Goal: Communication & Community: Answer question/provide support

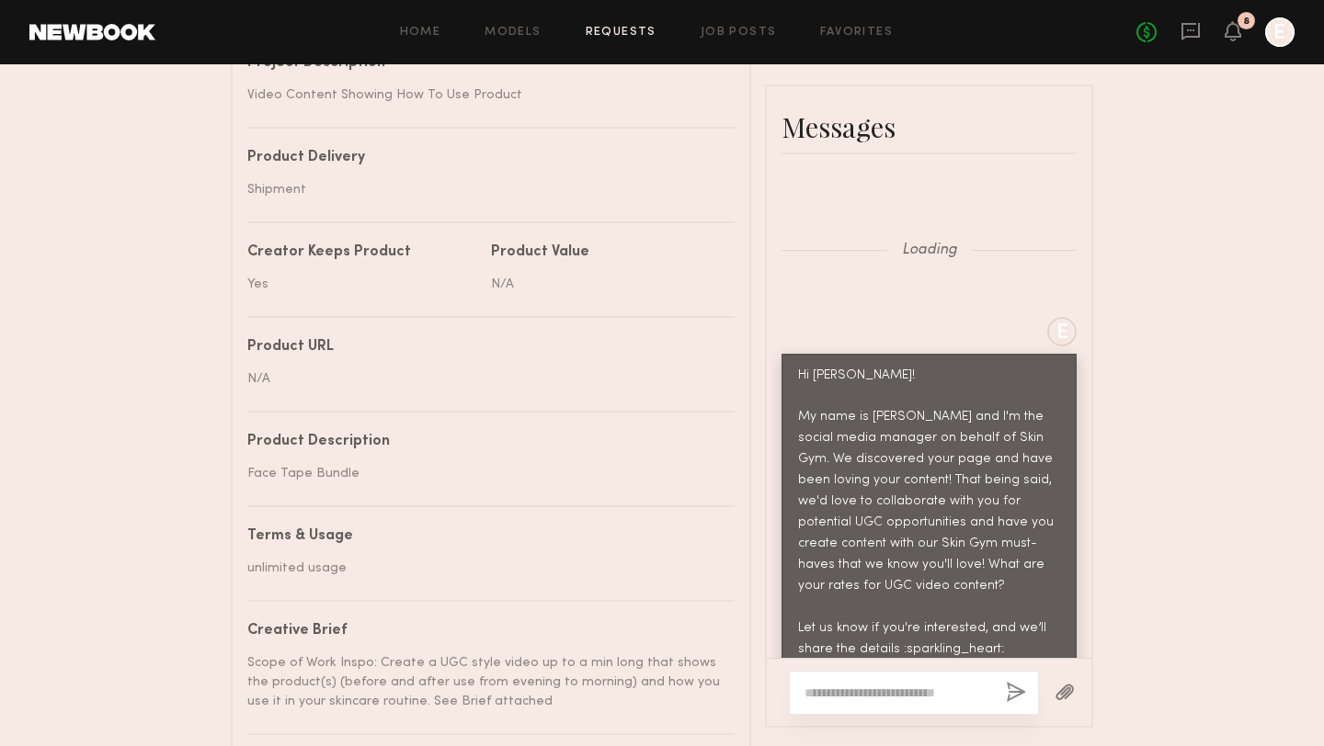
scroll to position [5673, 0]
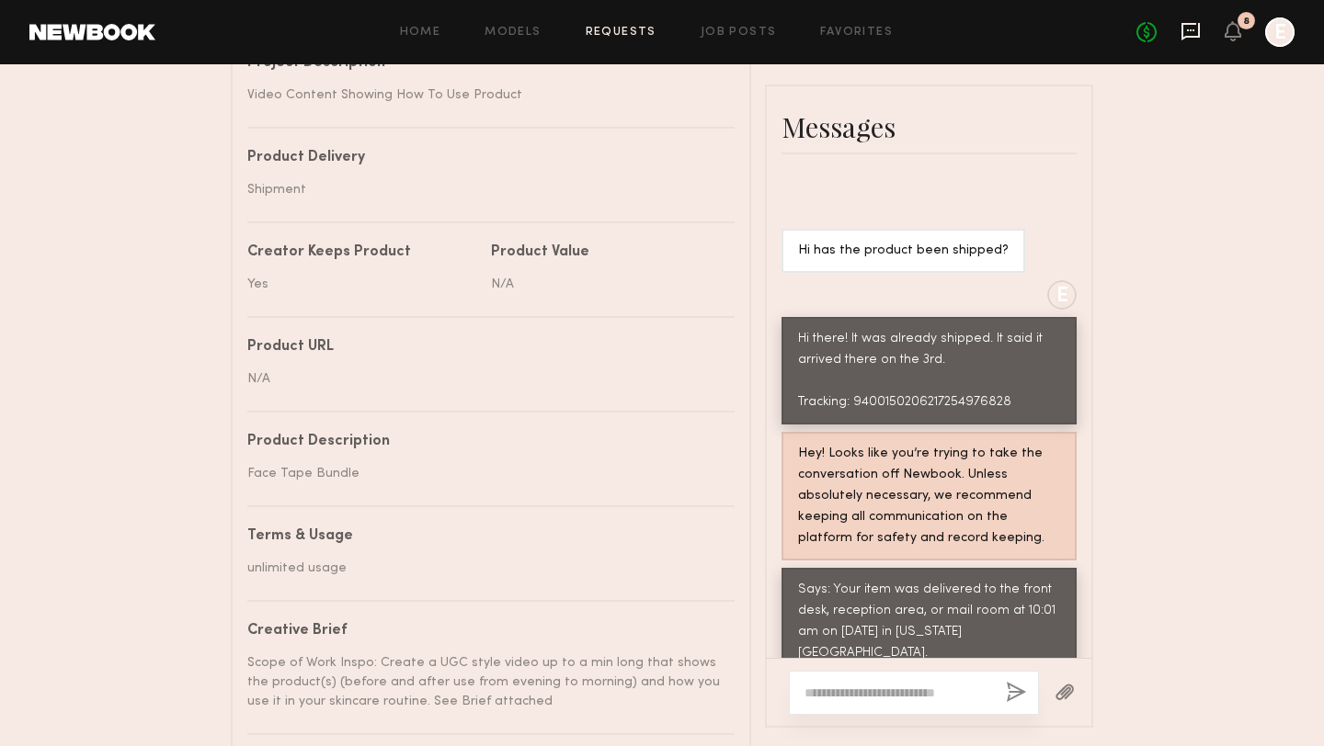
click at [1193, 39] on icon at bounding box center [1190, 31] width 20 height 20
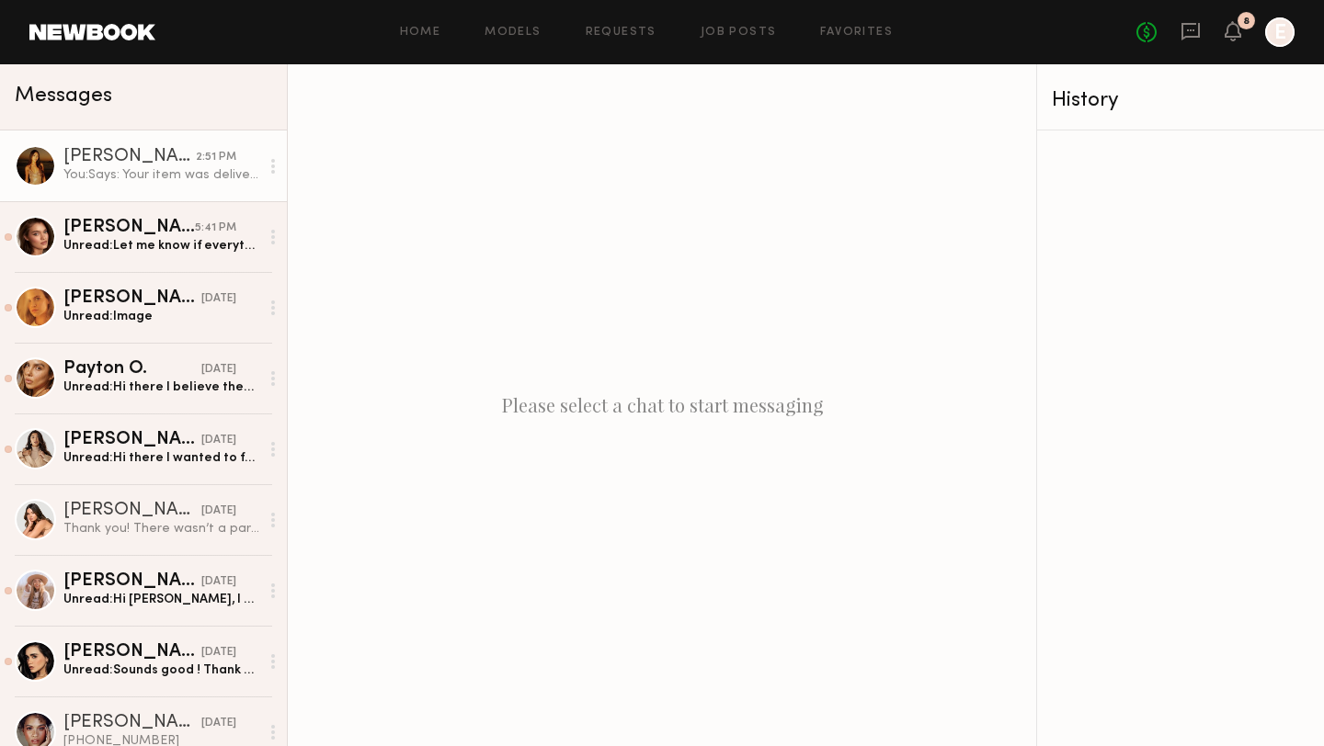
click at [130, 166] on div "You: Says: Your item was delivered to the front desk, reception area, or mail r…" at bounding box center [161, 174] width 196 height 17
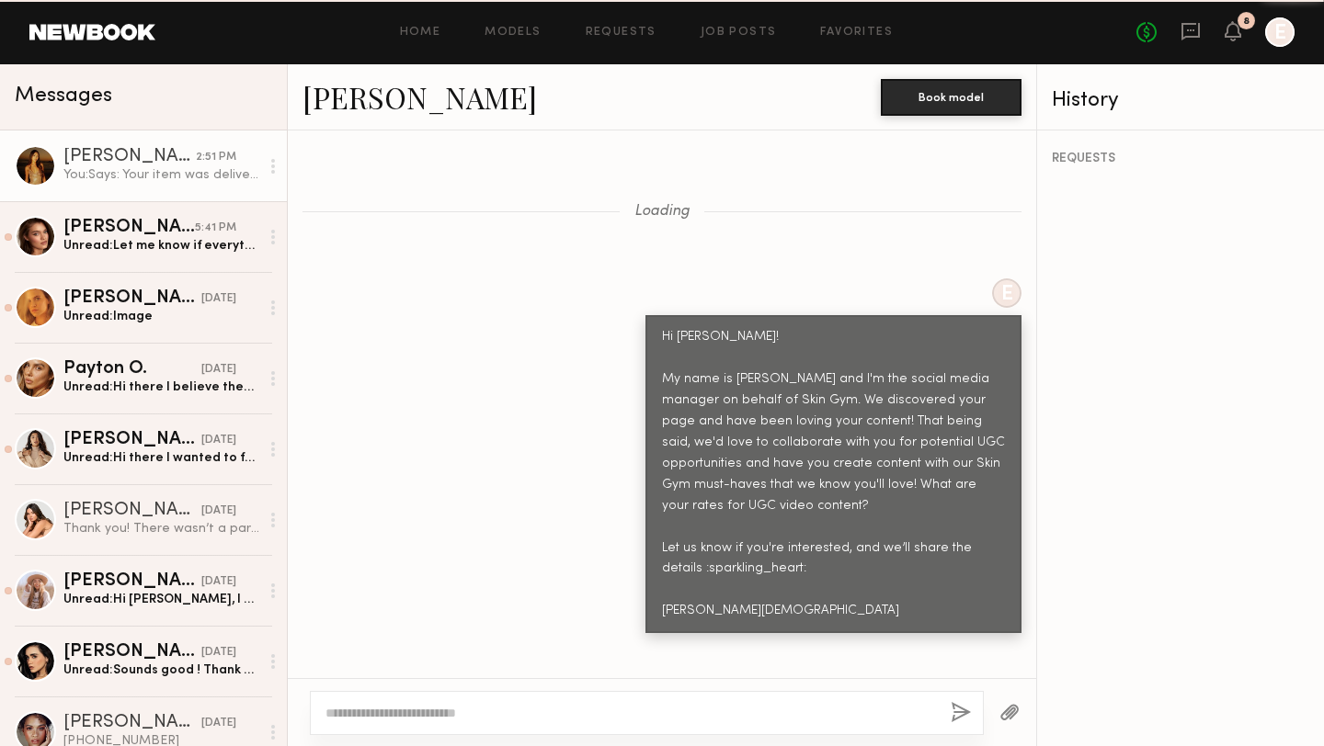
scroll to position [5091, 0]
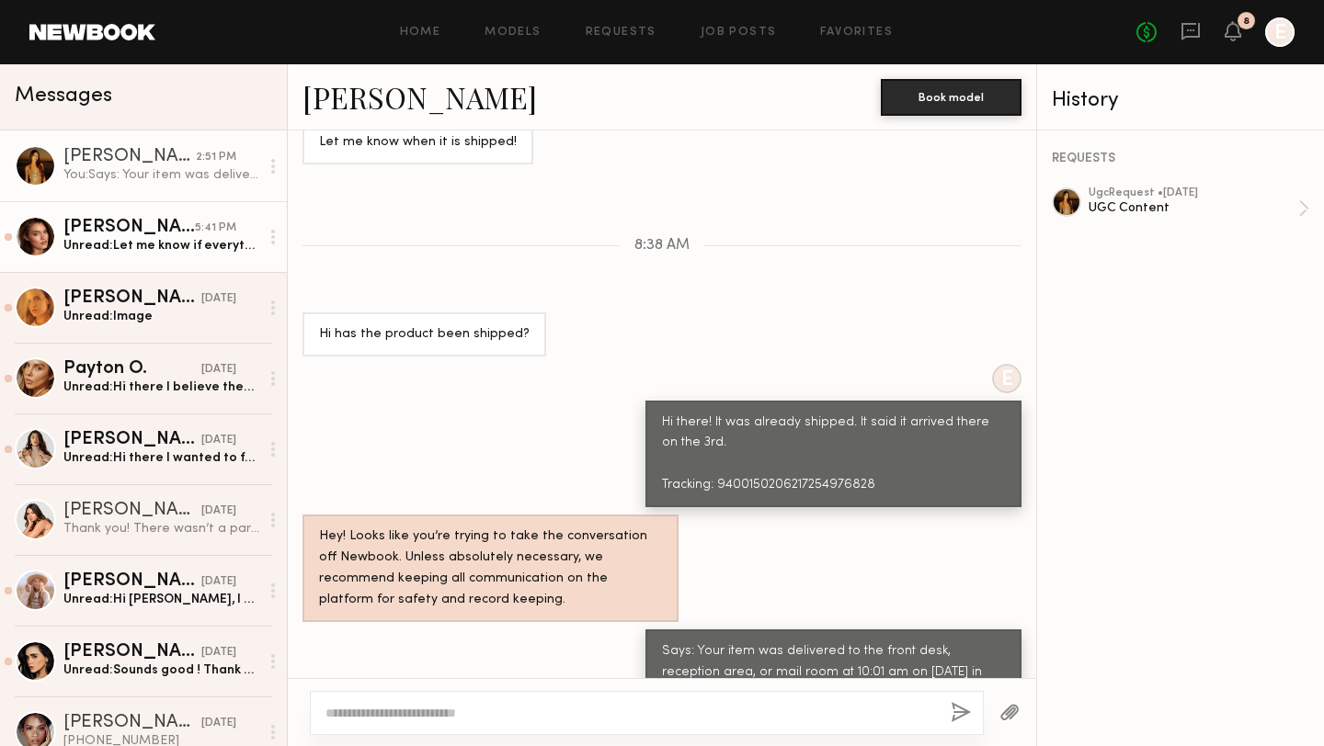
click at [142, 246] on div "Unread: Let me know if everything looks good! Loved working with you and hope w…" at bounding box center [161, 245] width 196 height 17
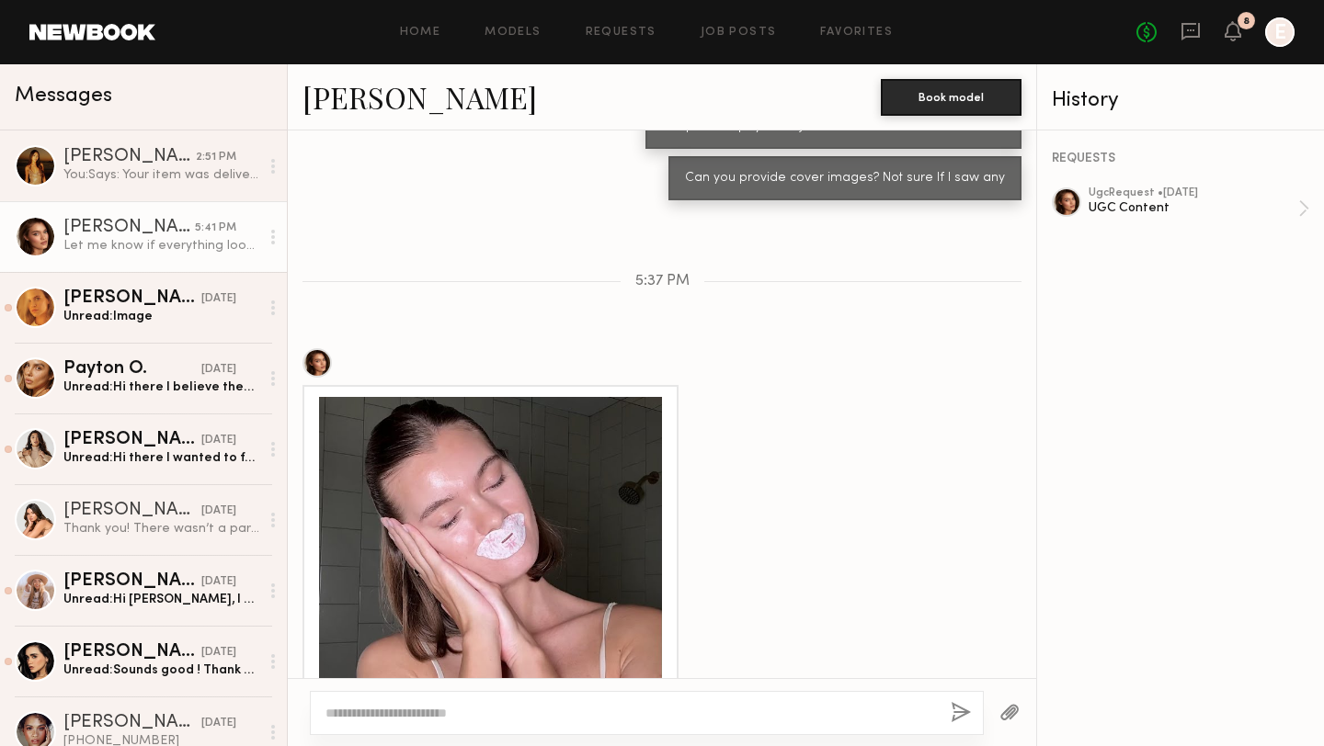
scroll to position [1729, 0]
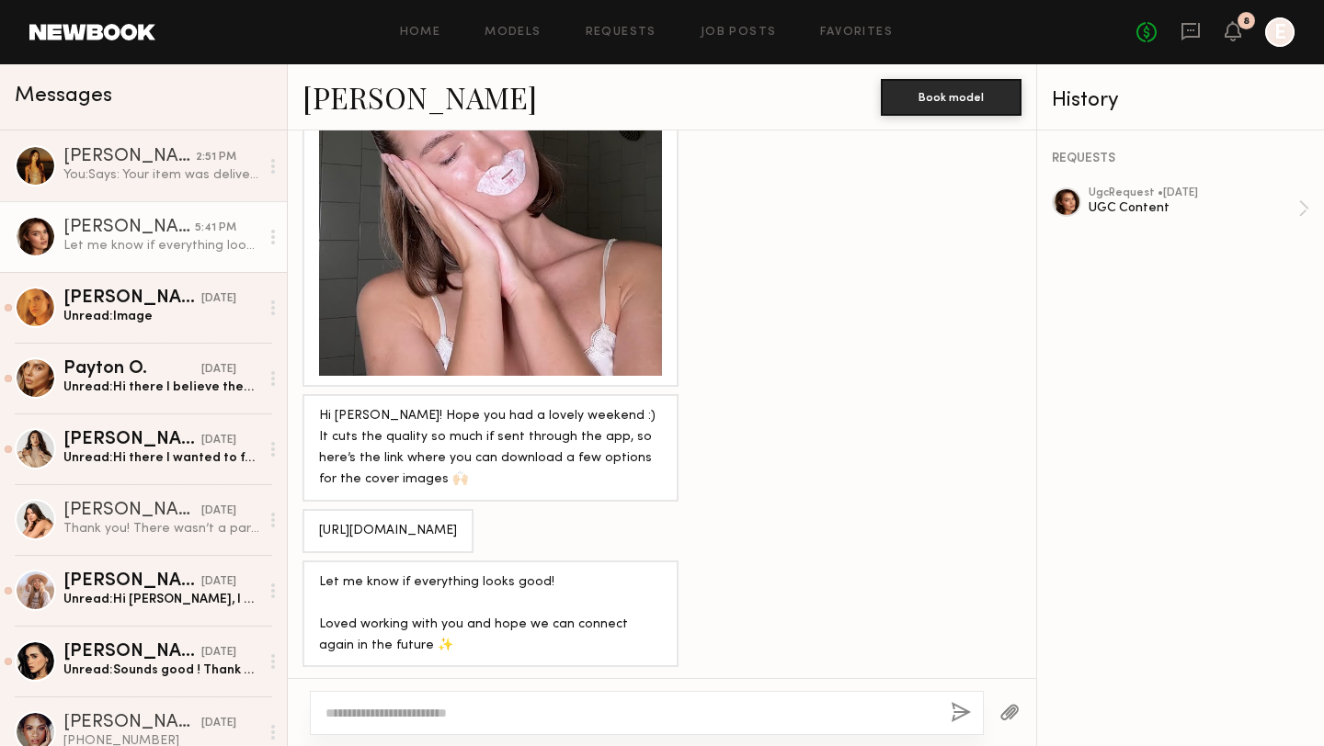
click at [436, 710] on textarea at bounding box center [630, 713] width 610 height 18
click at [445, 714] on textarea at bounding box center [630, 713] width 610 height 18
type textarea "**********"
click at [964, 714] on button "button" at bounding box center [960, 713] width 20 height 23
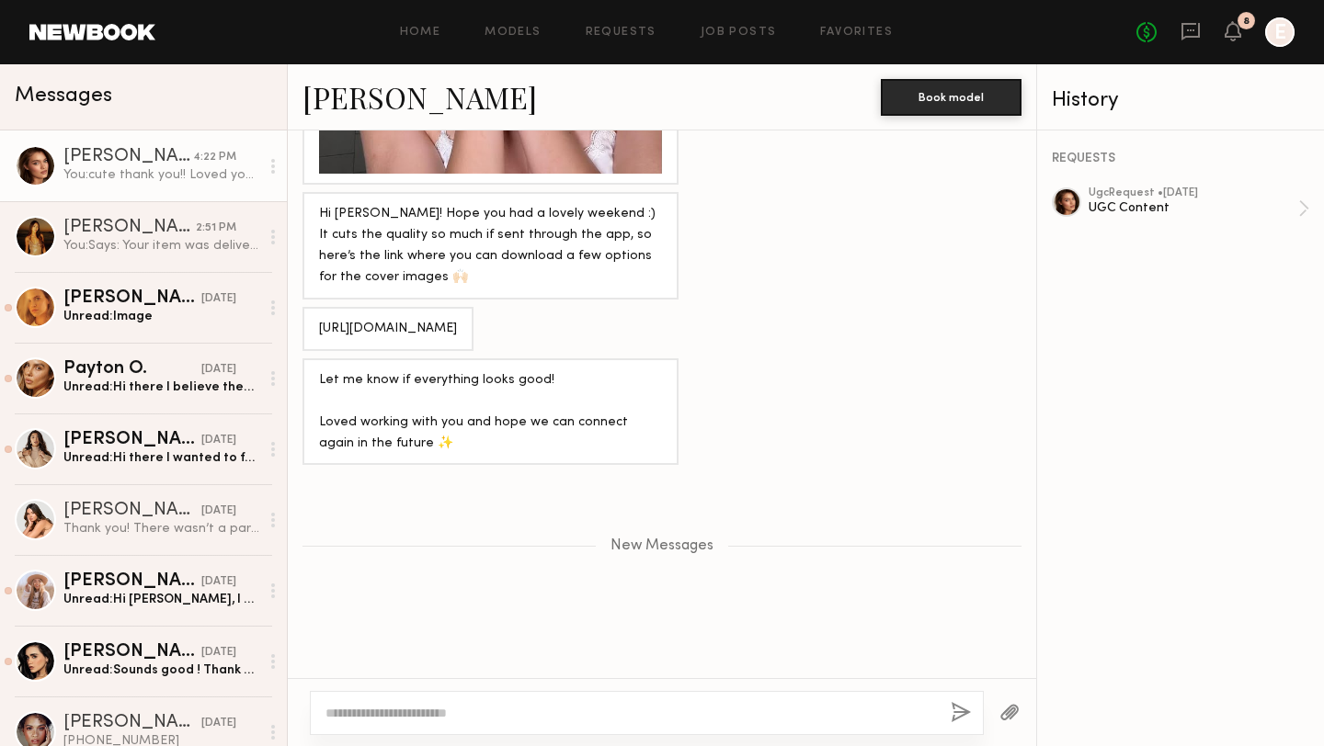
scroll to position [1921, 0]
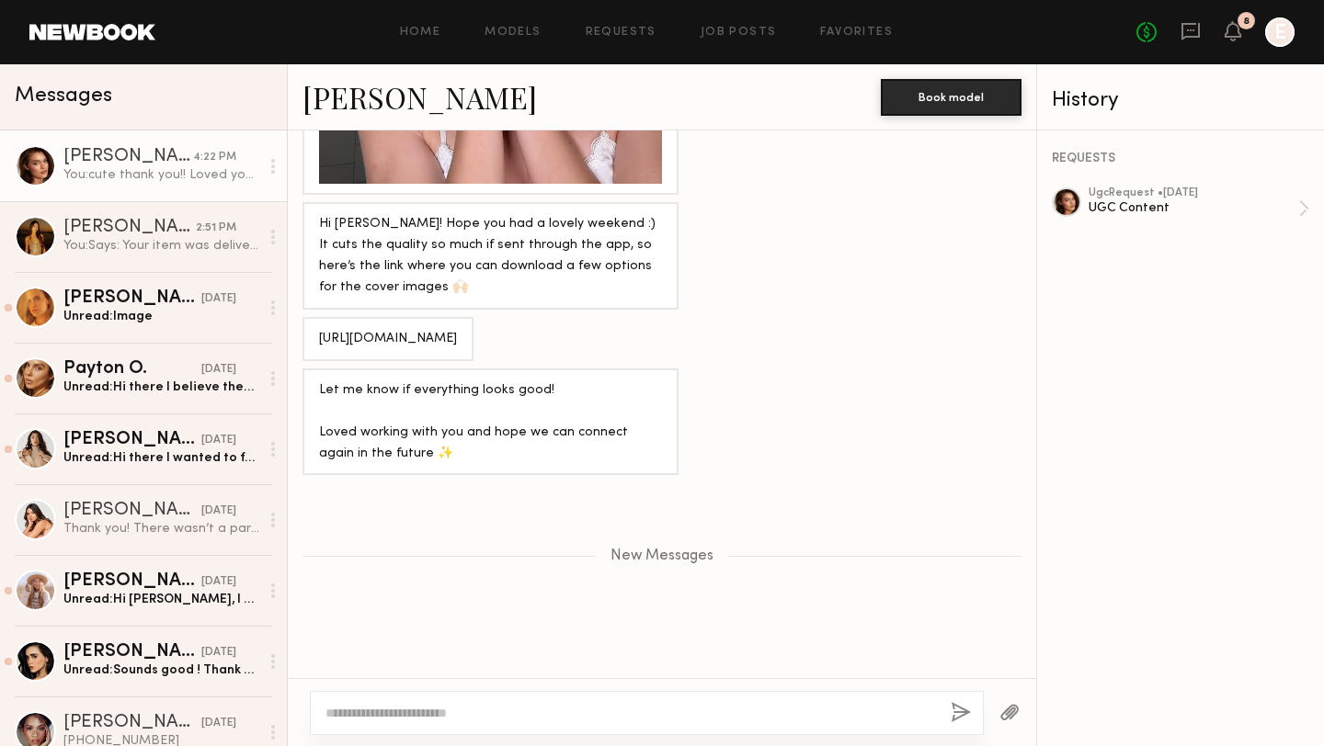
drag, startPoint x: 655, startPoint y: 332, endPoint x: 317, endPoint y: 291, distance: 340.7
click at [317, 317] on div "[URL][DOMAIN_NAME]" at bounding box center [387, 339] width 171 height 44
copy div "[URL][DOMAIN_NAME]"
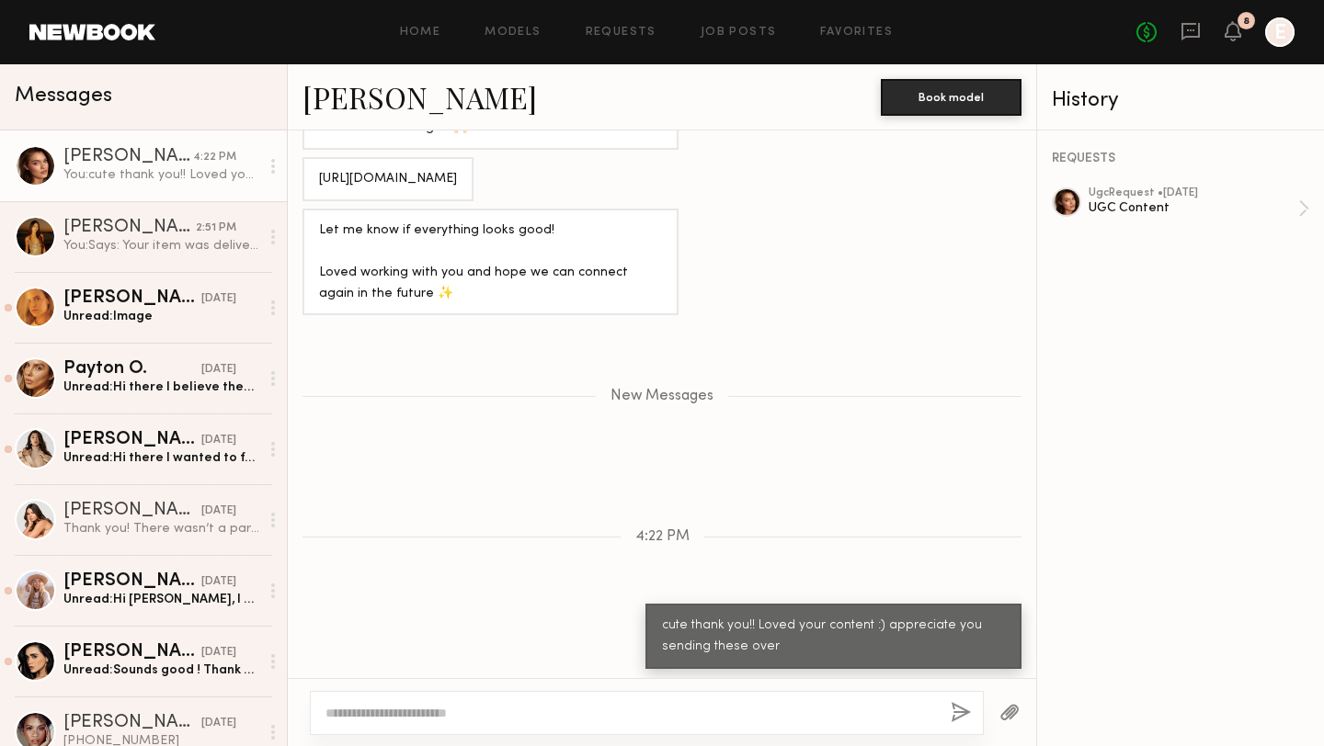
click at [418, 726] on div at bounding box center [647, 713] width 674 height 44
click at [420, 715] on textarea at bounding box center [630, 713] width 610 height 18
type textarea "**********"
click at [959, 702] on button "button" at bounding box center [960, 713] width 20 height 23
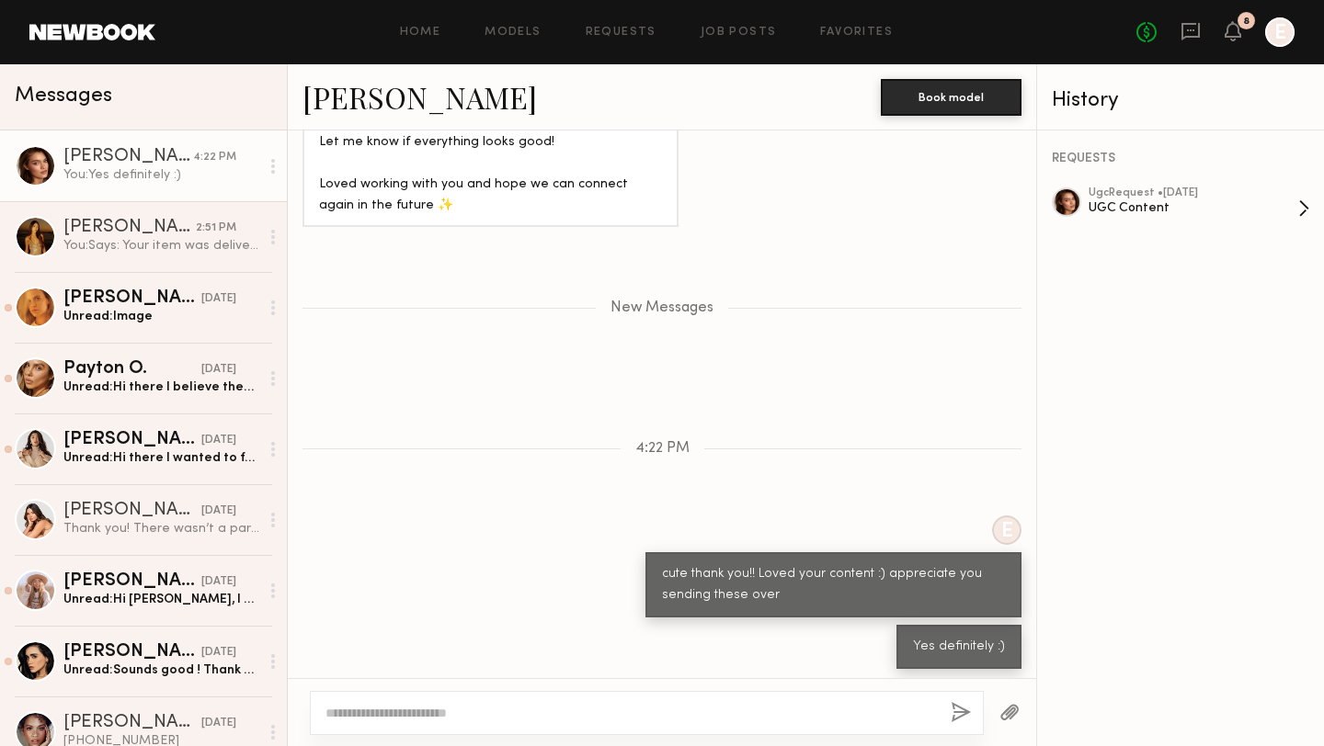
click at [1166, 208] on div "UGC Content" at bounding box center [1193, 207] width 210 height 17
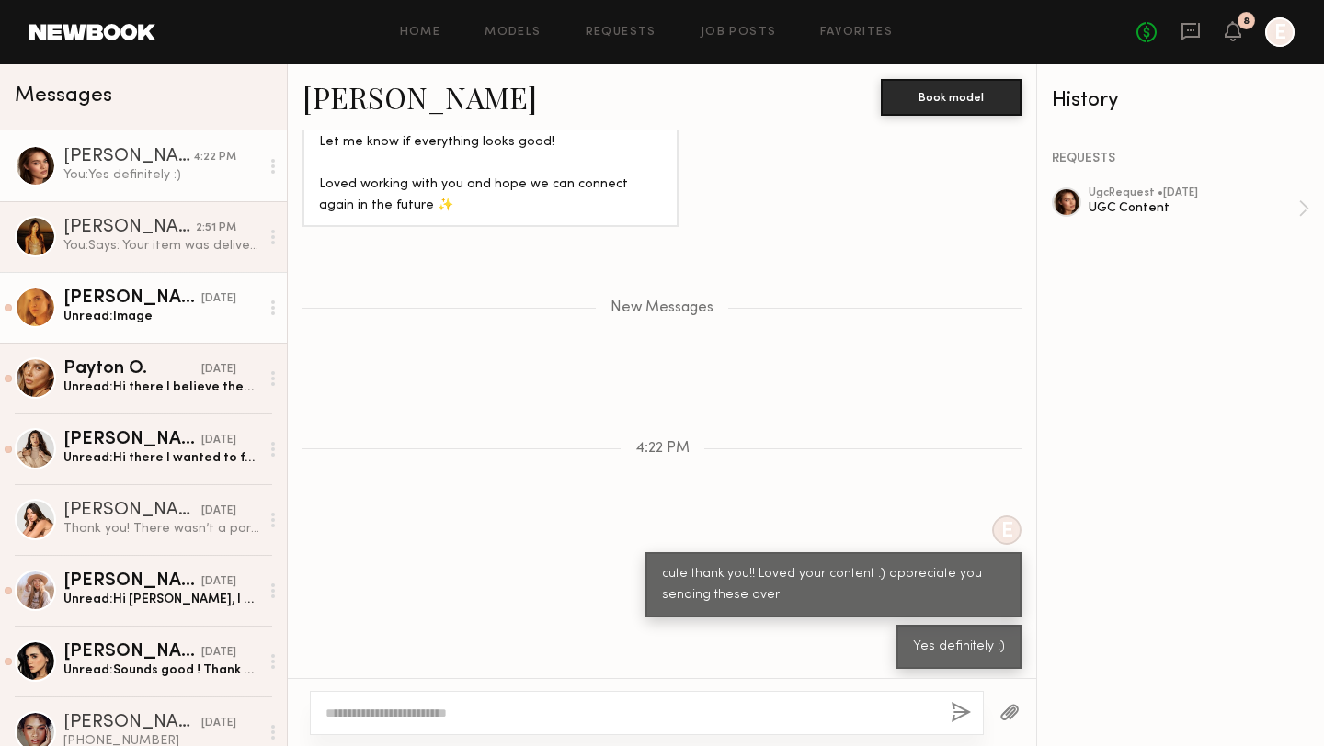
click at [152, 329] on link "[PERSON_NAME] [DATE] Unread: Image" at bounding box center [143, 307] width 287 height 71
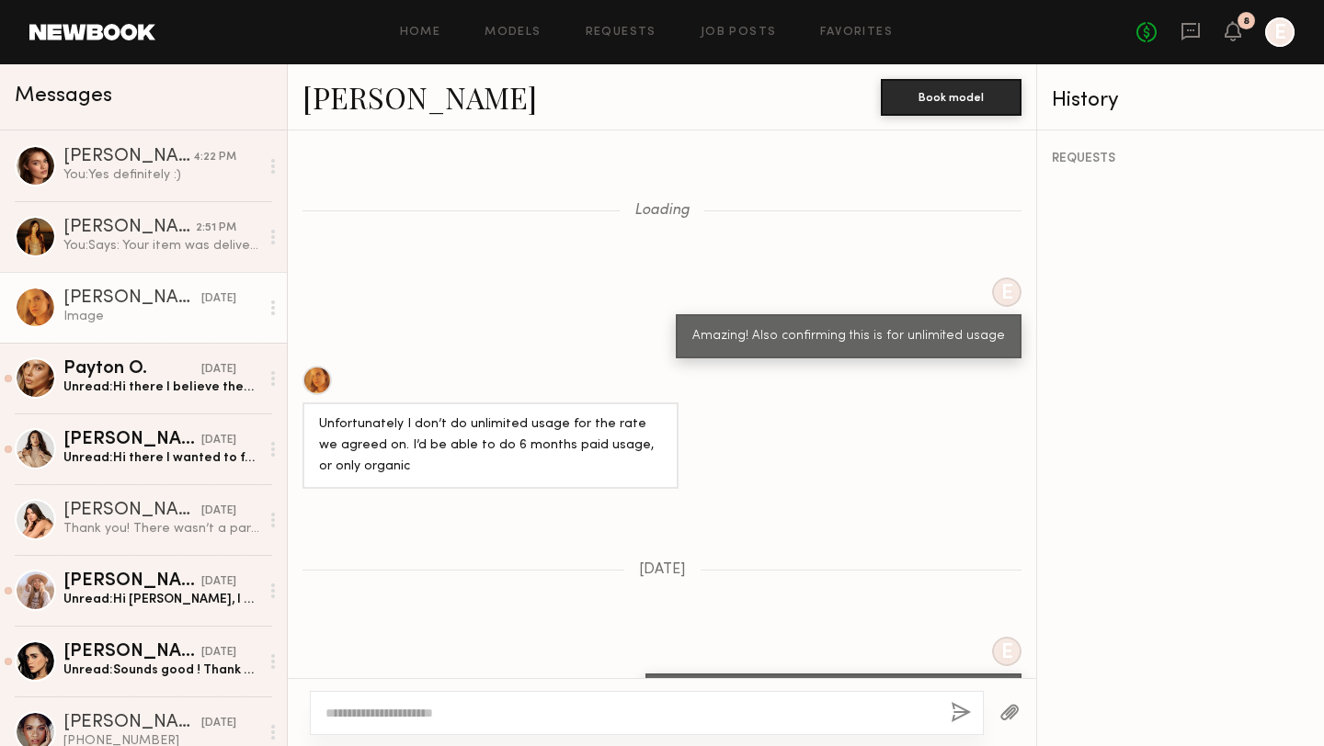
scroll to position [1958, 0]
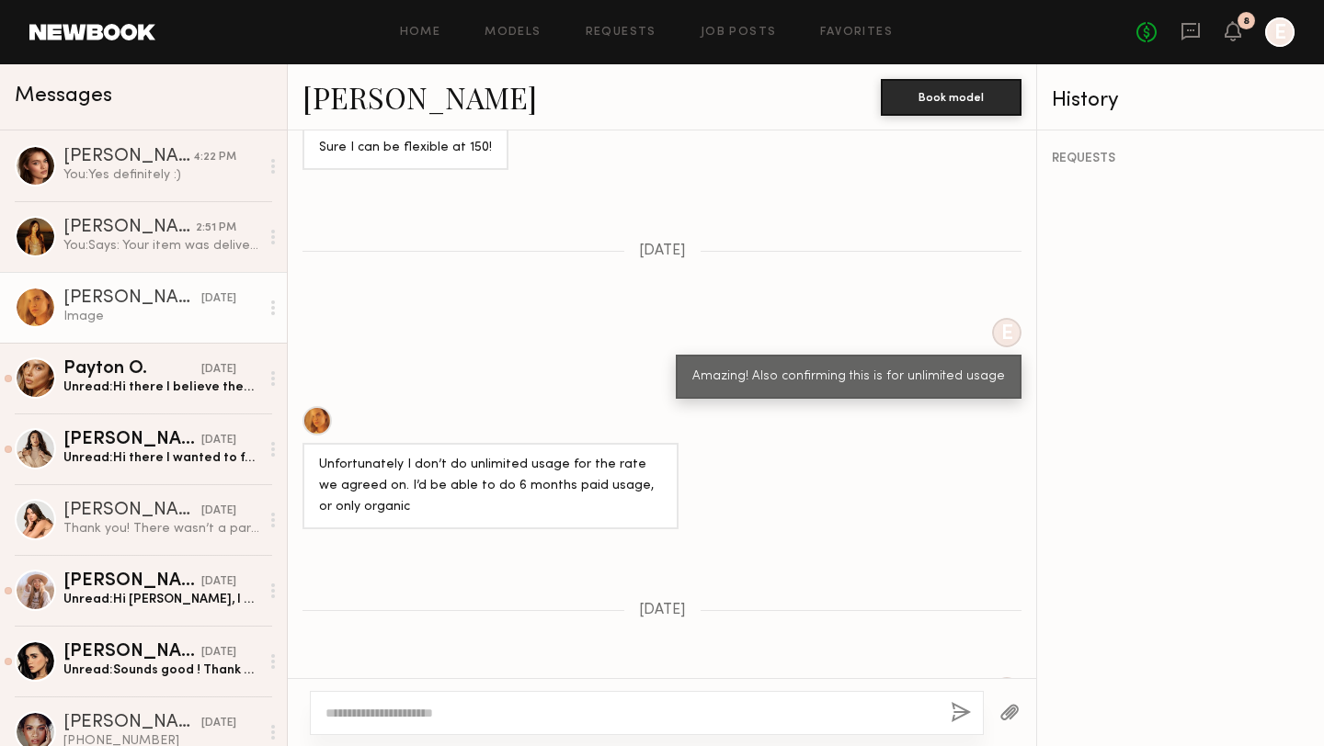
click at [324, 406] on div at bounding box center [316, 420] width 29 height 29
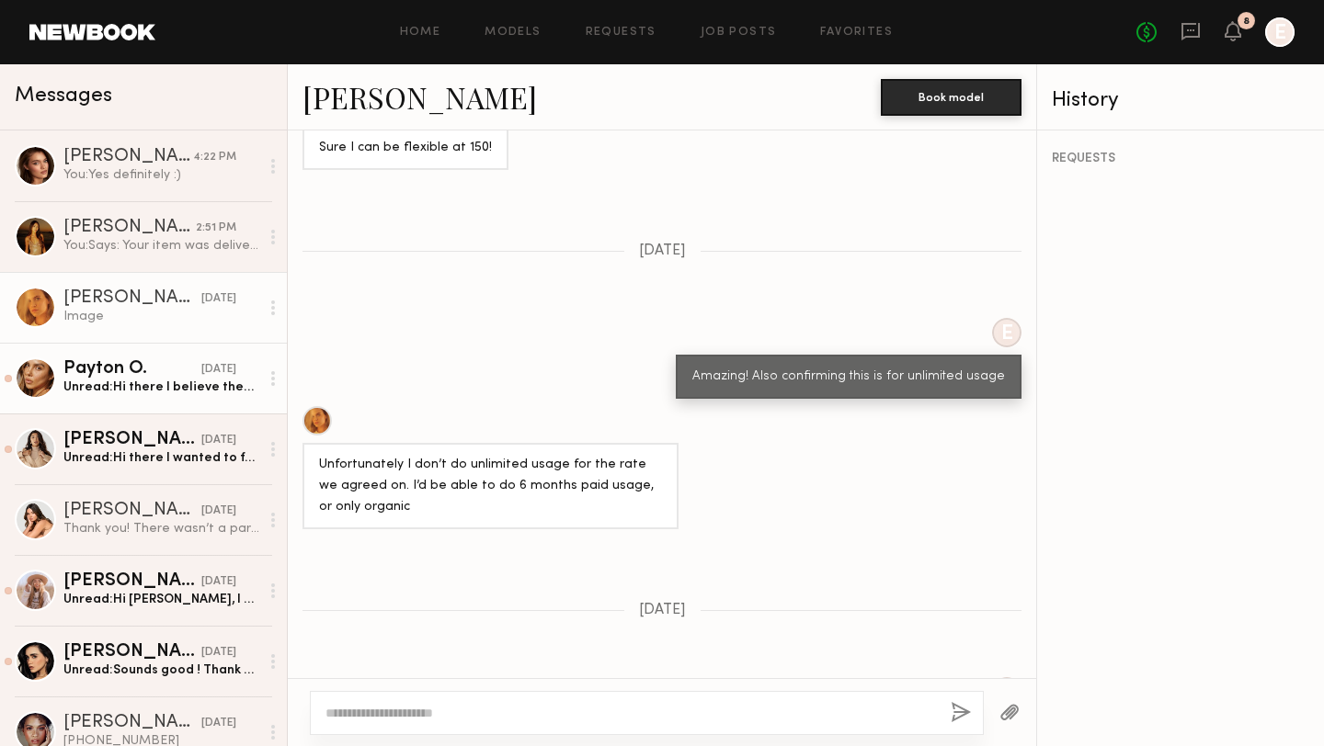
click at [104, 382] on div "Unread: Hi there I believe they updated the payment amount, just want to confir…" at bounding box center [161, 387] width 196 height 17
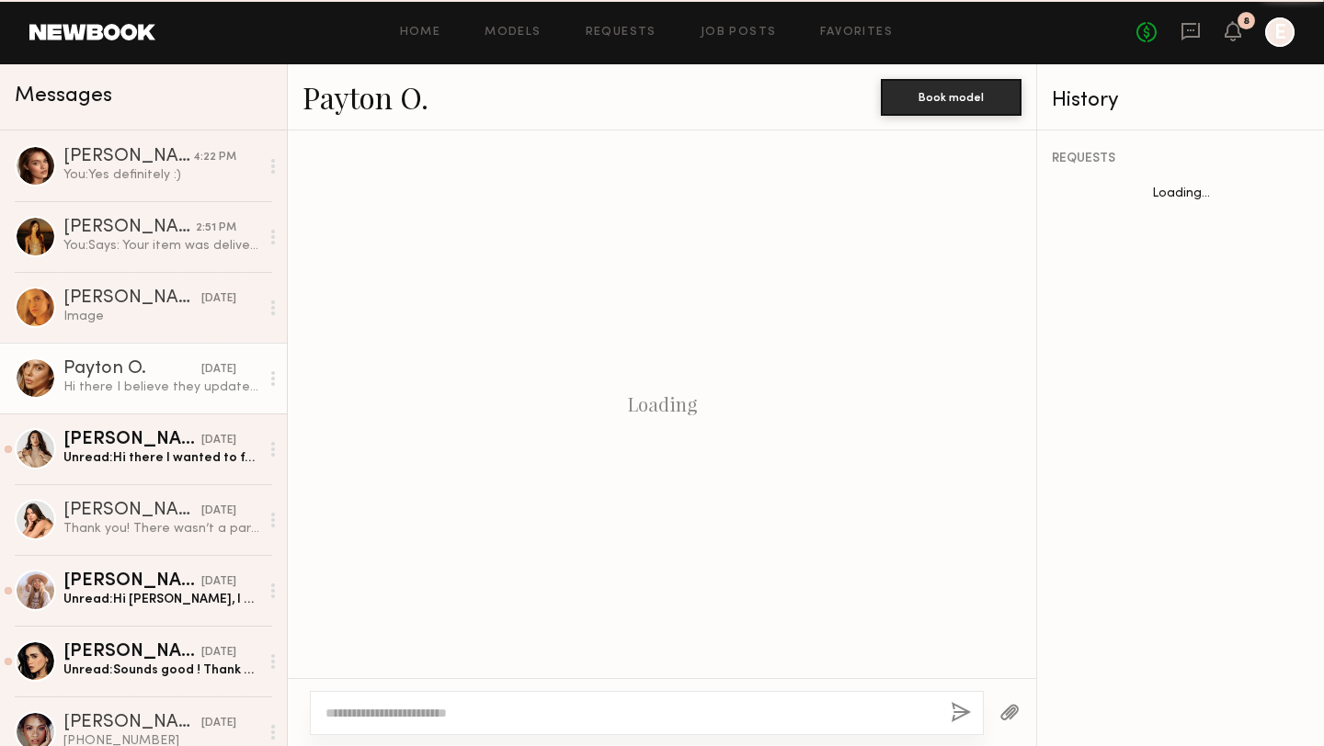
scroll to position [967, 0]
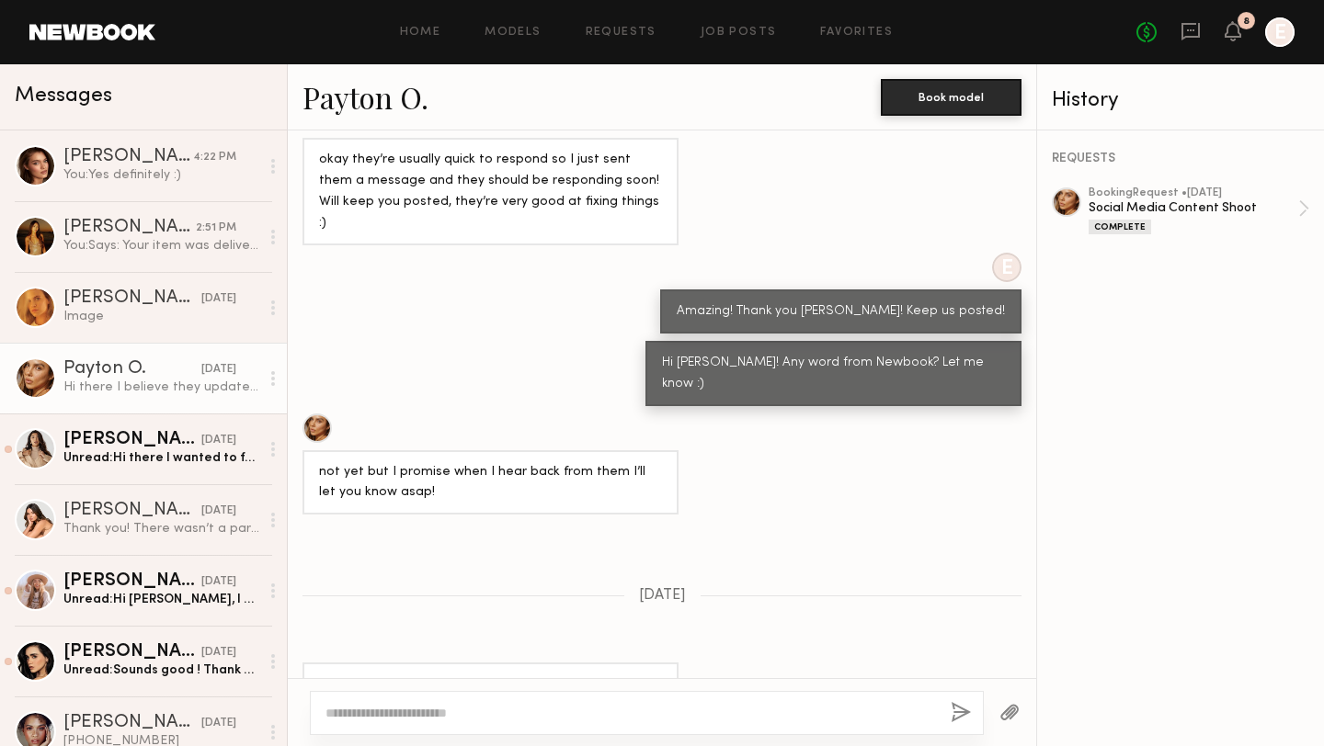
click at [472, 696] on div at bounding box center [647, 713] width 674 height 44
click at [457, 707] on textarea at bounding box center [630, 713] width 610 height 18
type textarea "**********"
click at [957, 711] on button "button" at bounding box center [960, 713] width 20 height 23
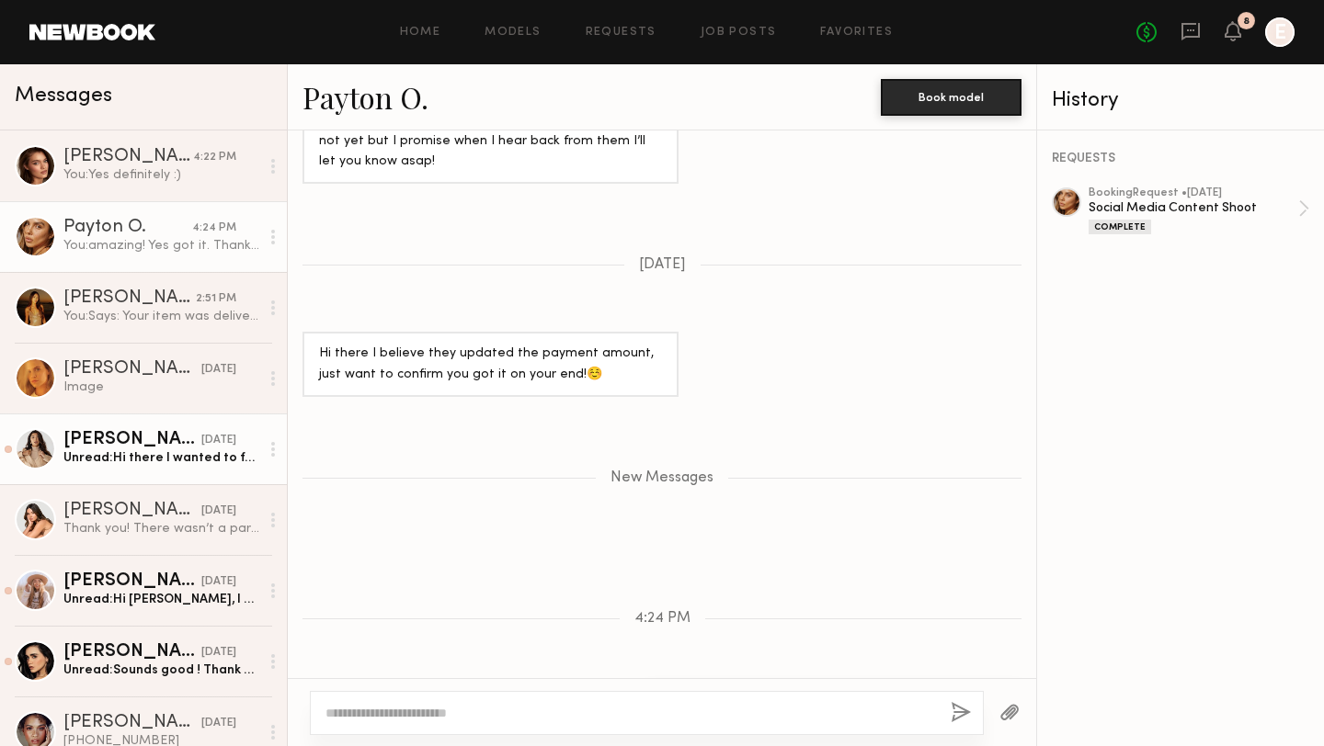
click at [100, 461] on div "Unread: Hi there I wanted to follow up" at bounding box center [161, 458] width 196 height 17
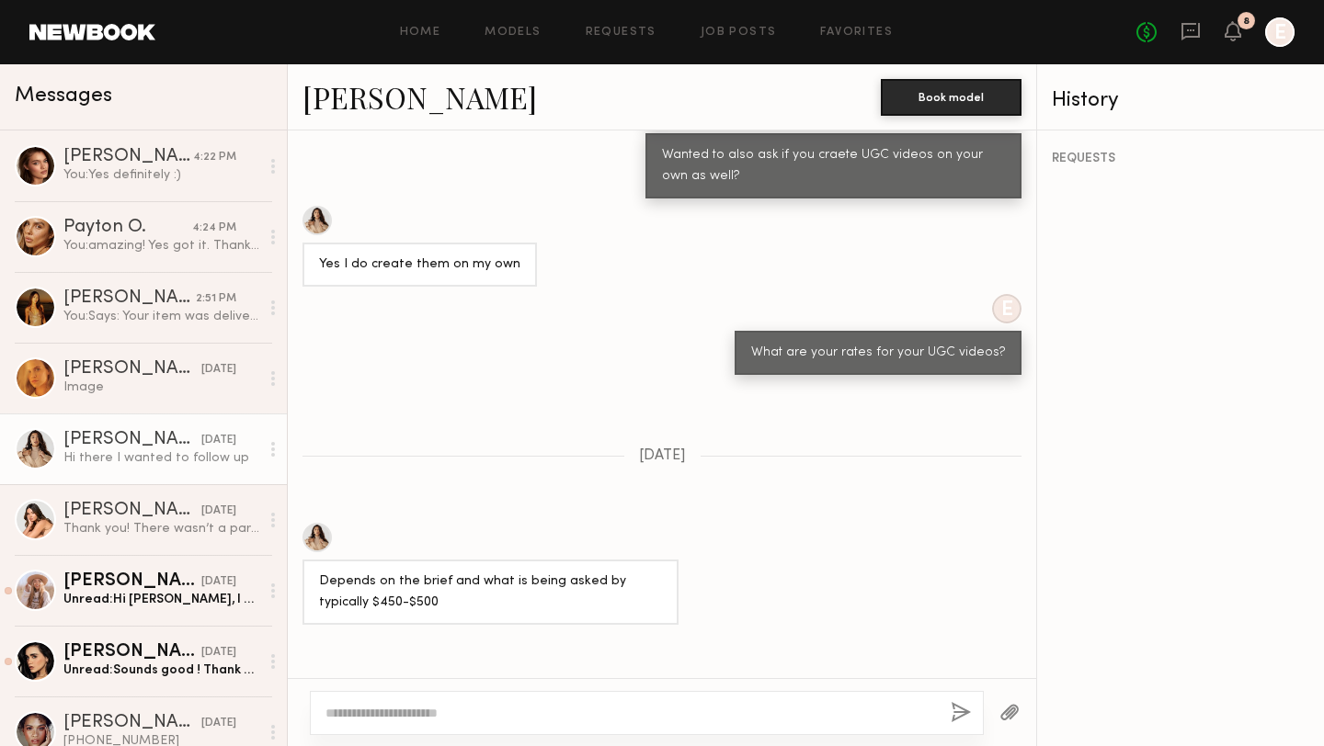
scroll to position [975, 0]
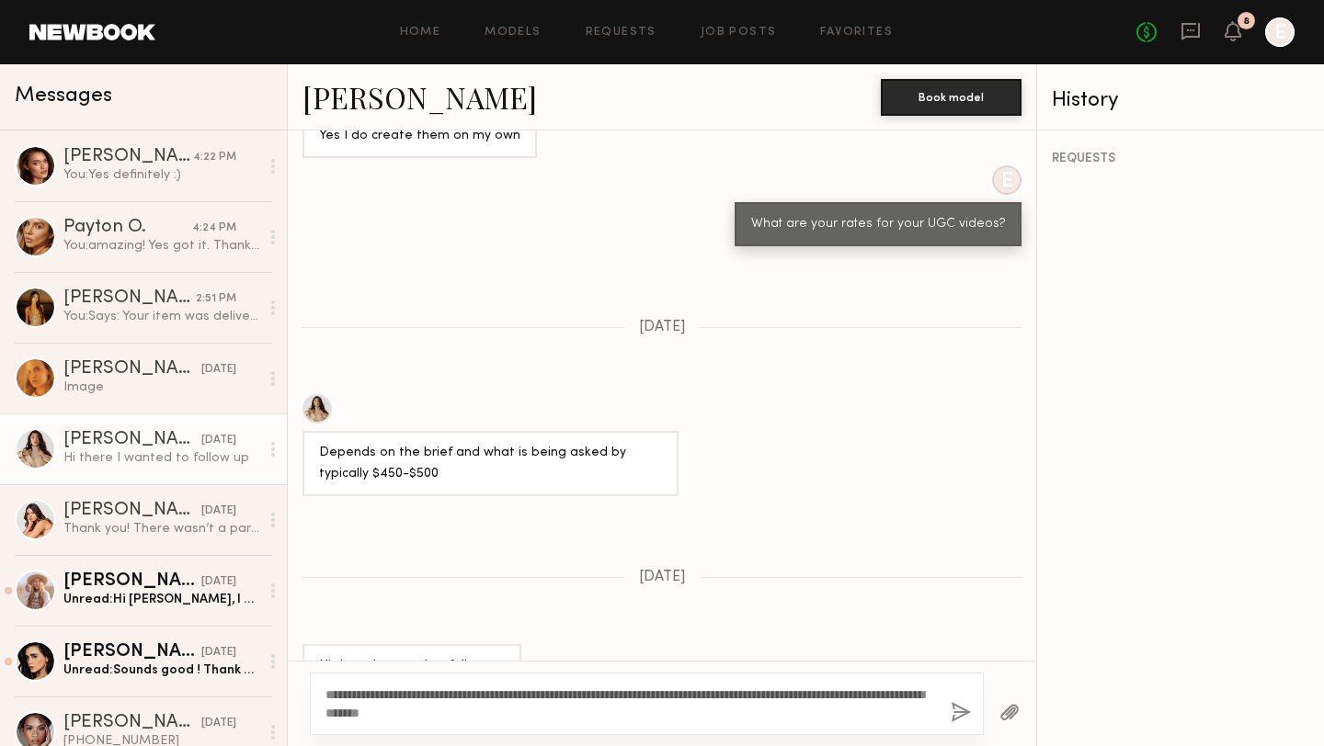
click at [441, 722] on textarea "**********" at bounding box center [630, 704] width 610 height 37
click at [548, 711] on textarea "**********" at bounding box center [630, 704] width 610 height 37
click at [645, 712] on textarea "**********" at bounding box center [630, 704] width 610 height 37
click at [745, 696] on textarea "**********" at bounding box center [630, 704] width 610 height 37
type textarea "**********"
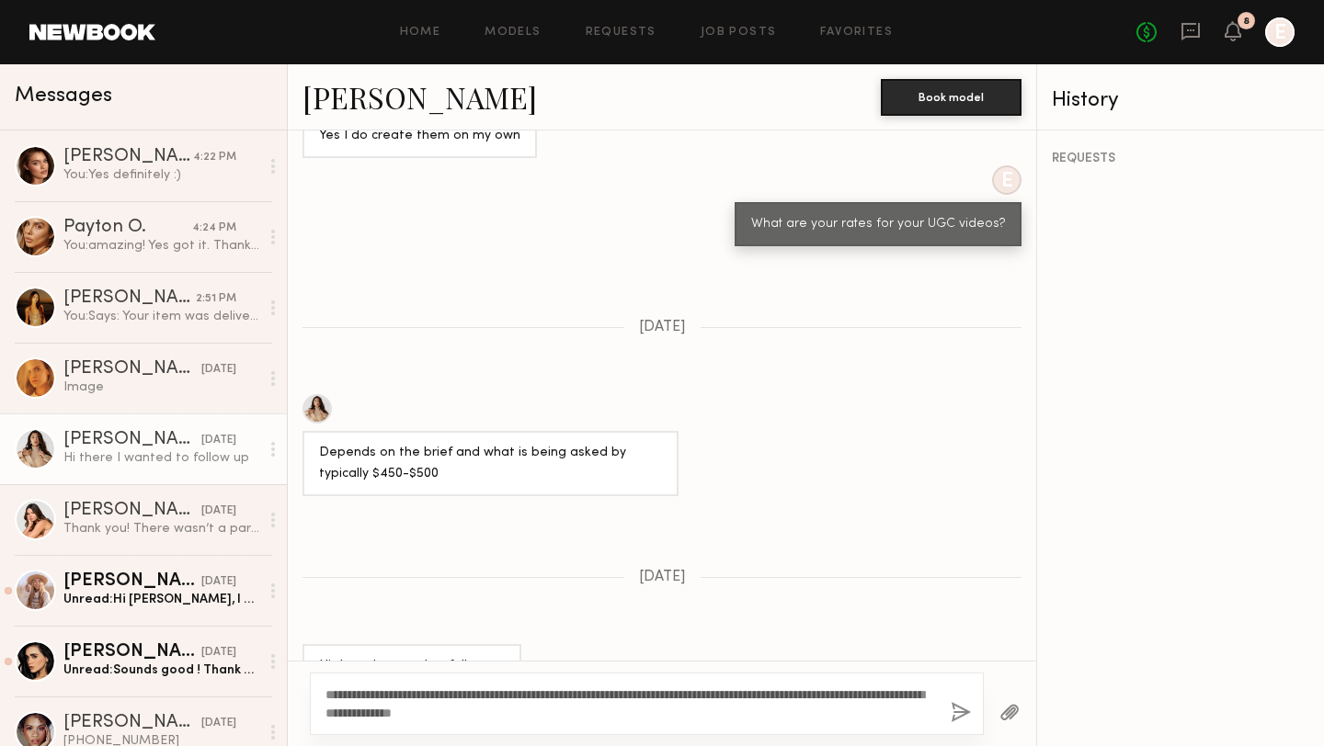
click at [963, 718] on button "button" at bounding box center [960, 713] width 20 height 23
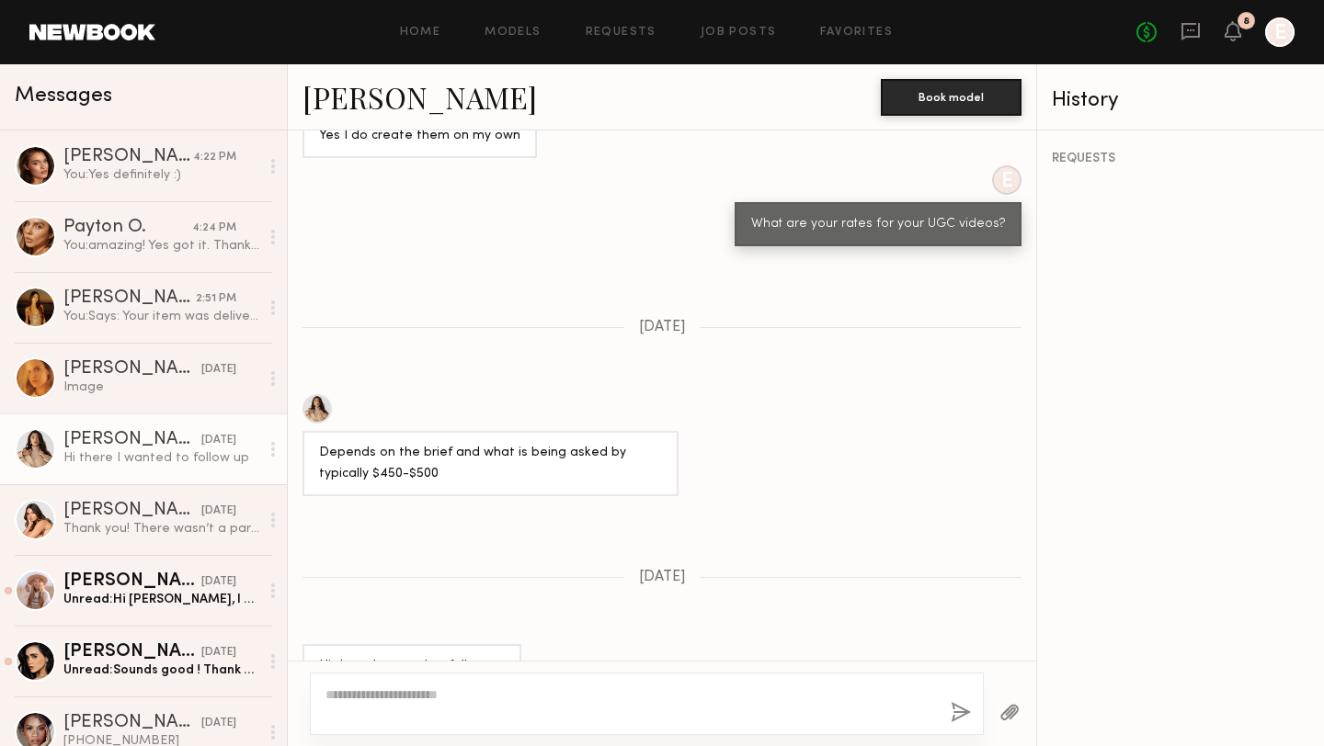
scroll to position [1349, 0]
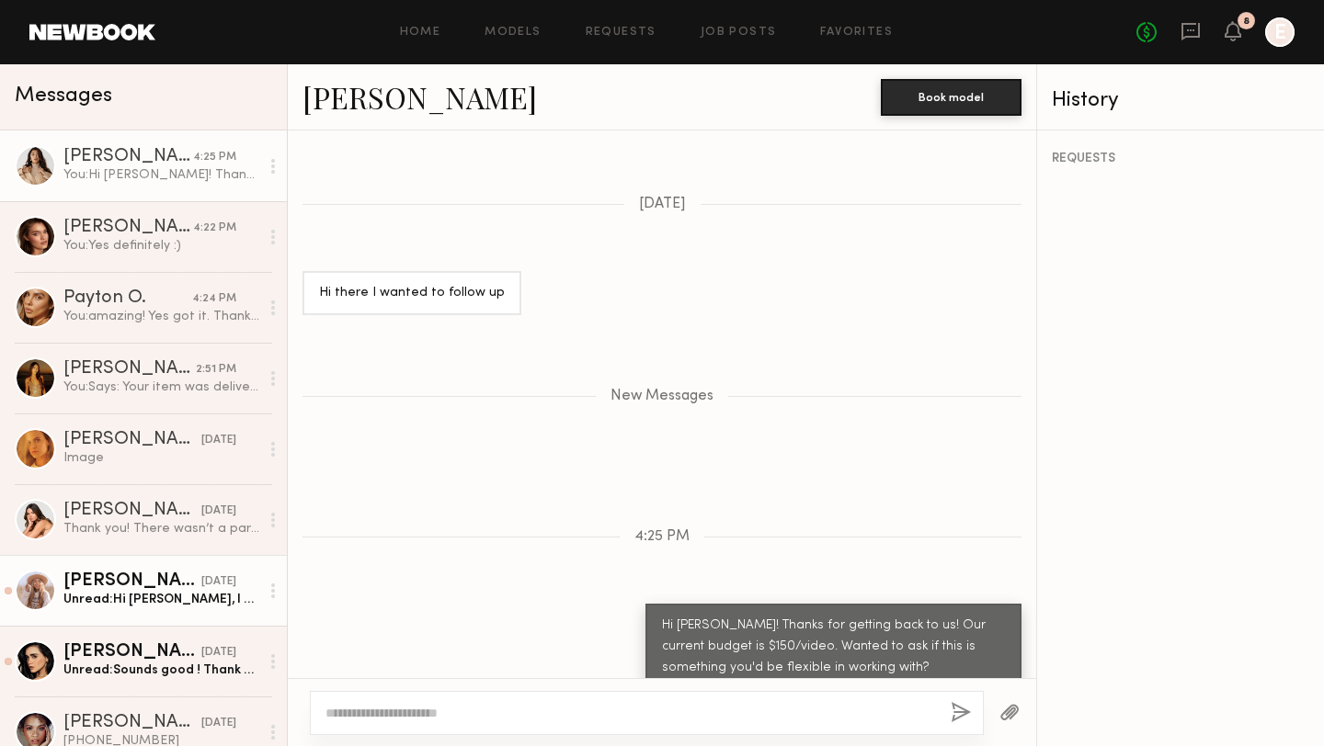
click at [116, 602] on div "Unread: Hi [PERSON_NAME], I had a great time meeting you [DATE]! Just wanted to…" at bounding box center [161, 599] width 196 height 17
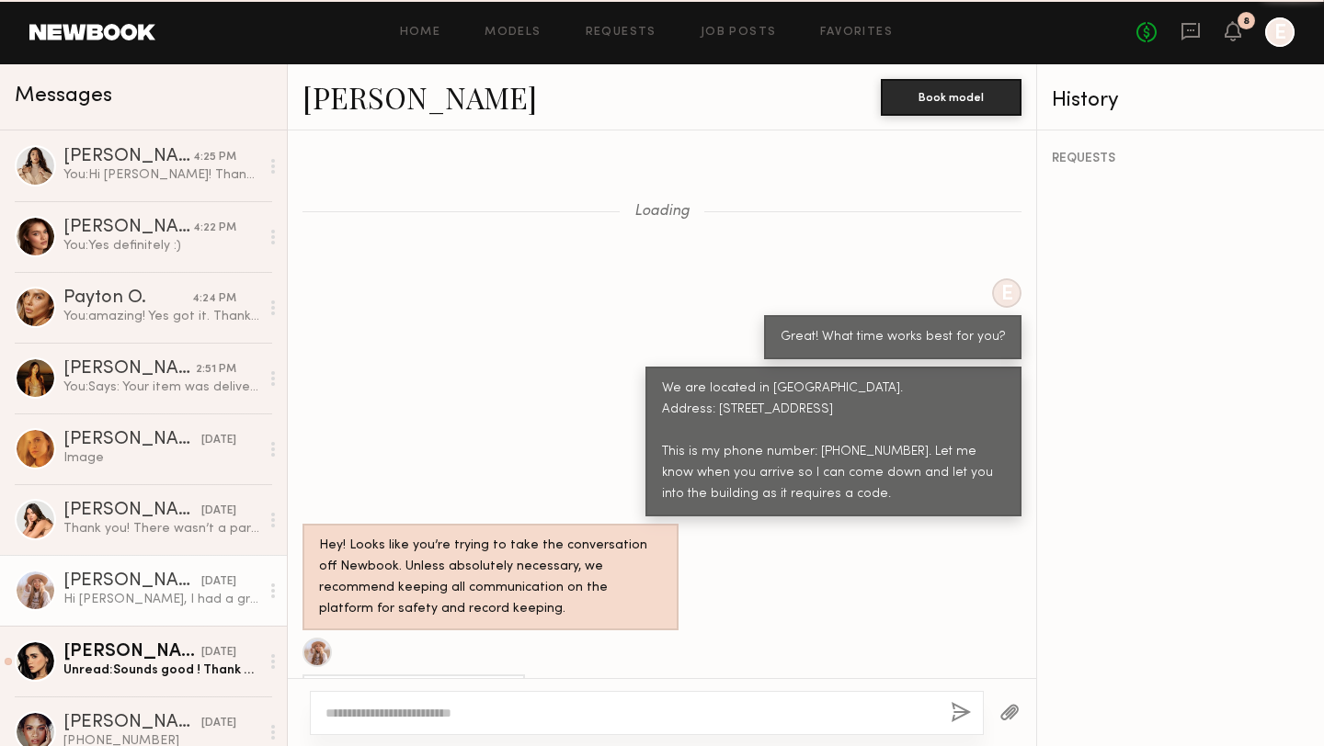
scroll to position [941, 0]
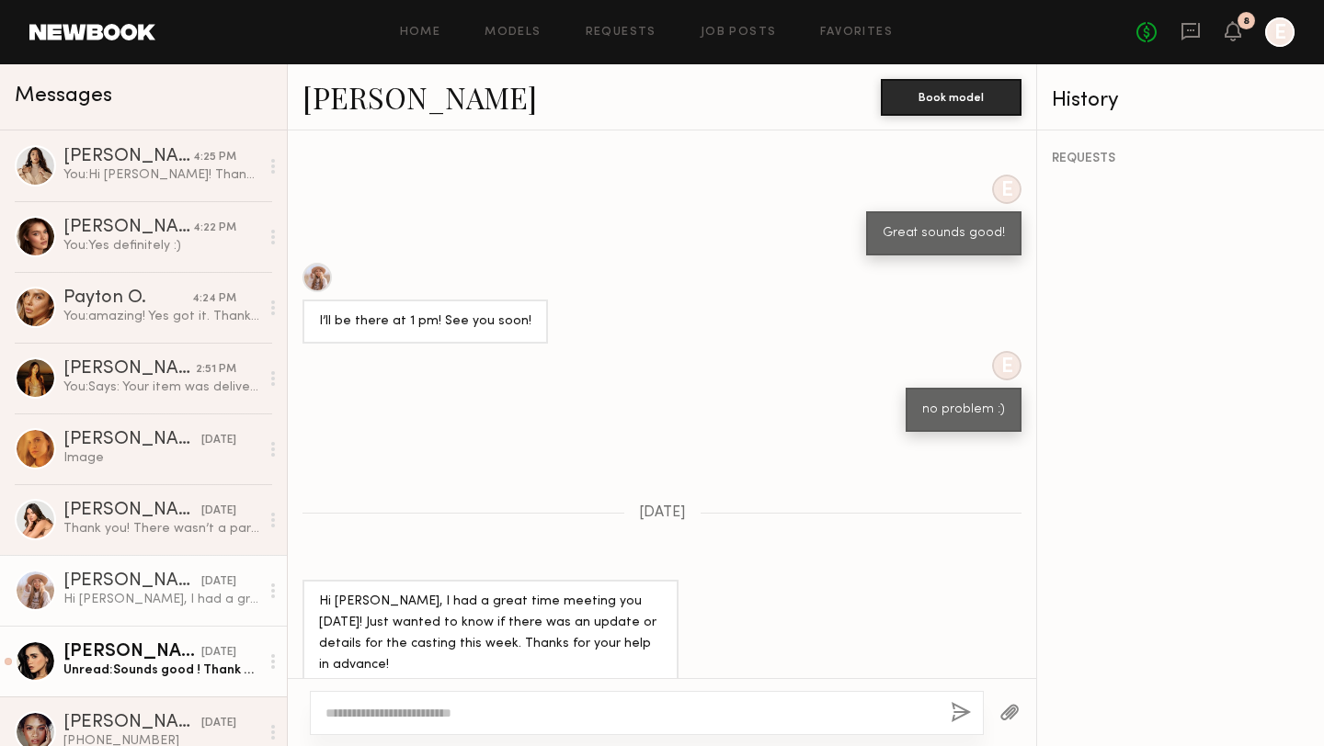
click at [193, 667] on div "Unread: Sounds good ! Thank you :)" at bounding box center [161, 670] width 196 height 17
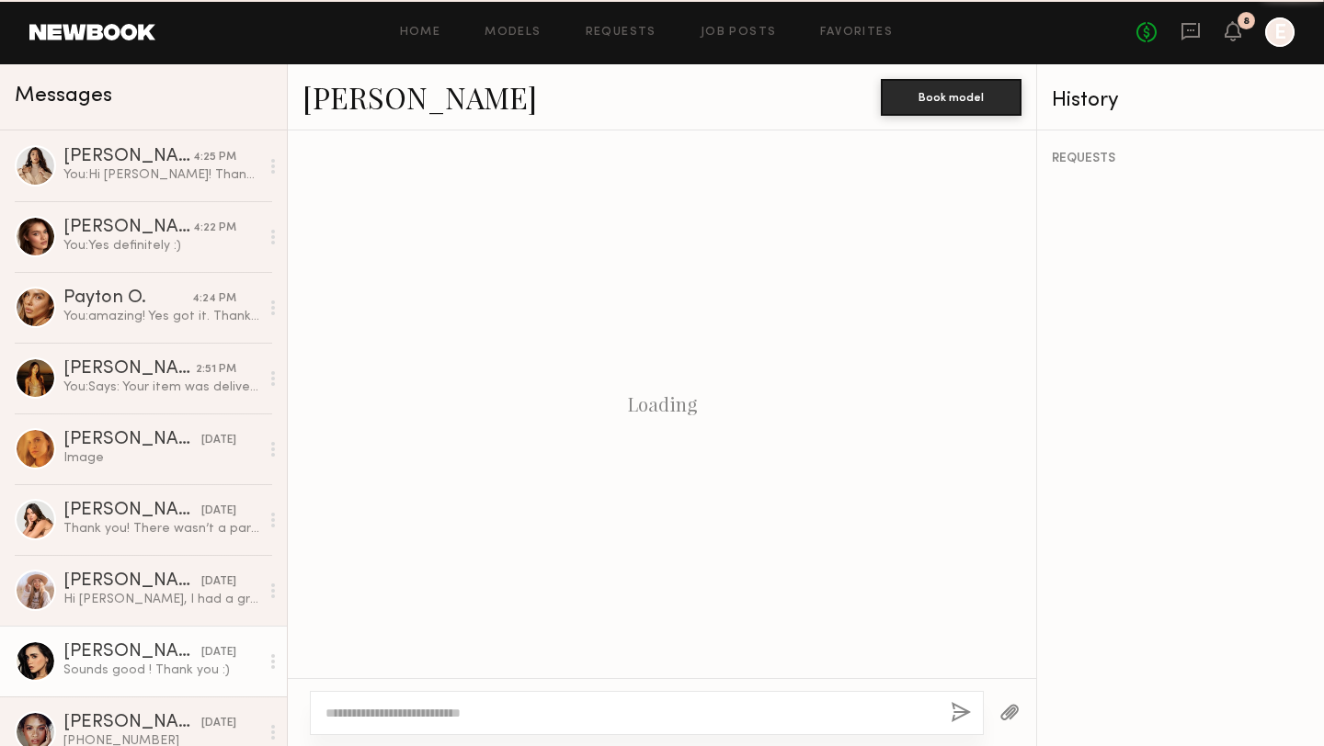
scroll to position [768, 0]
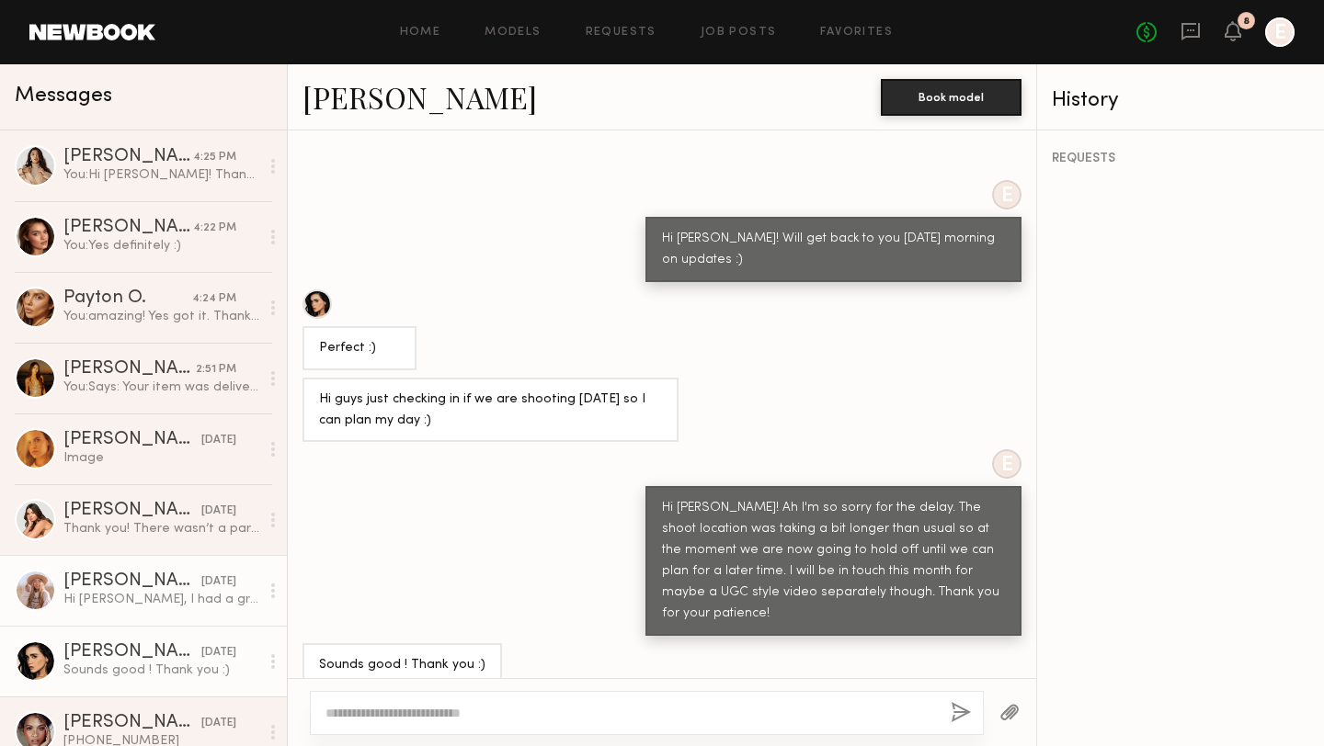
click at [137, 594] on div "Hi [PERSON_NAME], I had a great time meeting you [DATE]! Just wanted to know if…" at bounding box center [161, 599] width 196 height 17
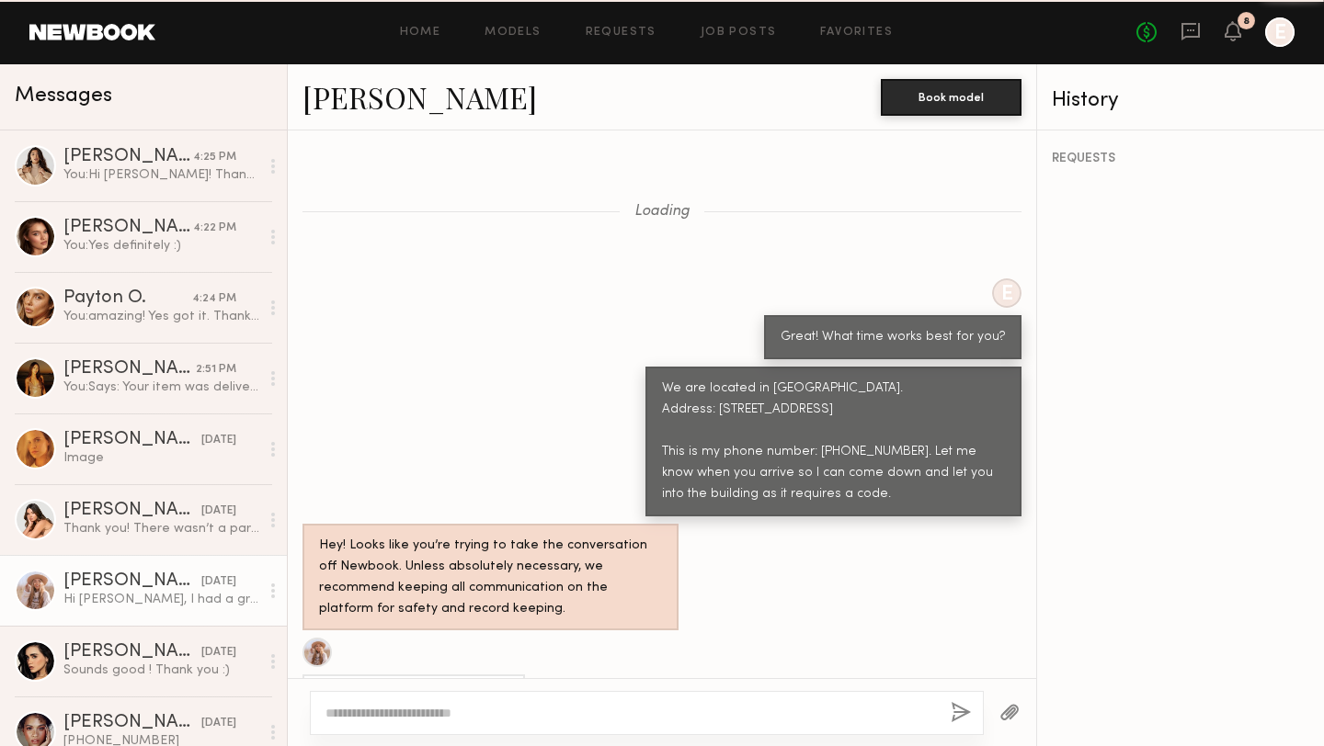
scroll to position [941, 0]
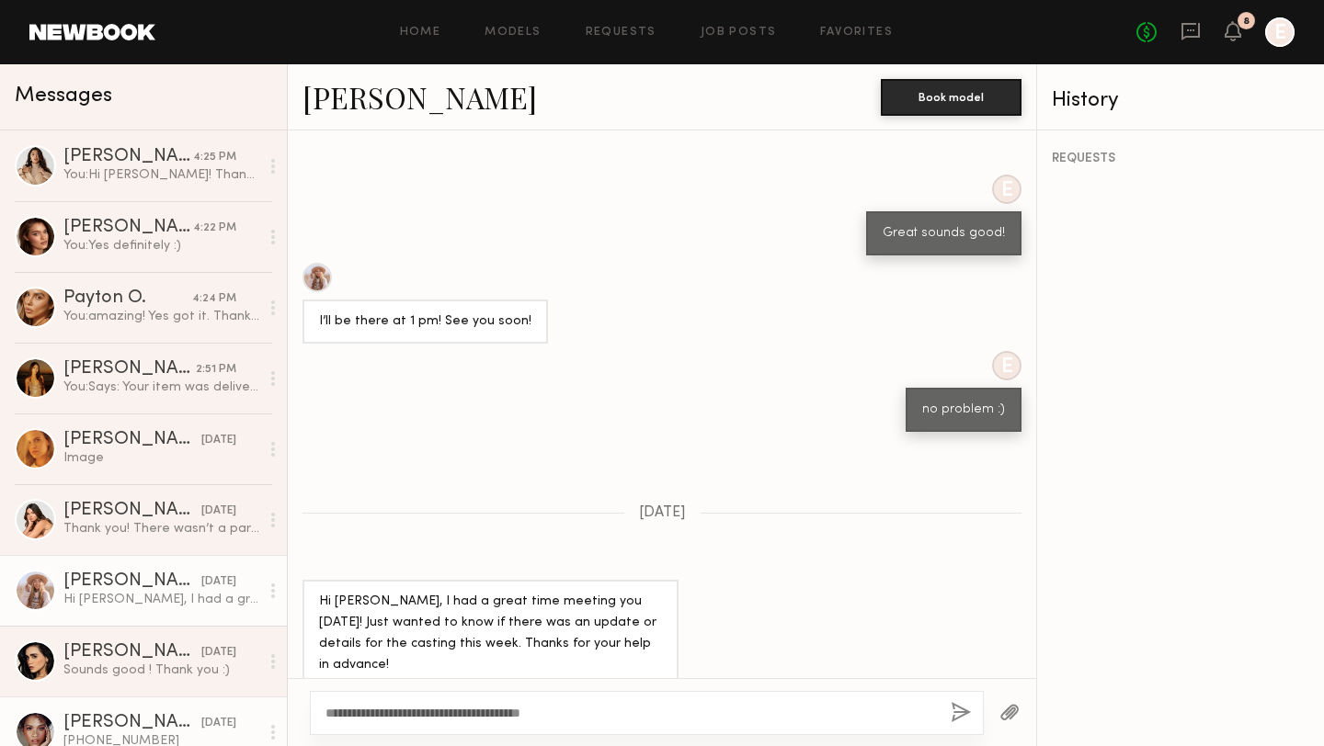
type textarea "**********"
drag, startPoint x: 588, startPoint y: 710, endPoint x: 319, endPoint y: 697, distance: 269.6
click at [319, 697] on div "**********" at bounding box center [647, 713] width 674 height 44
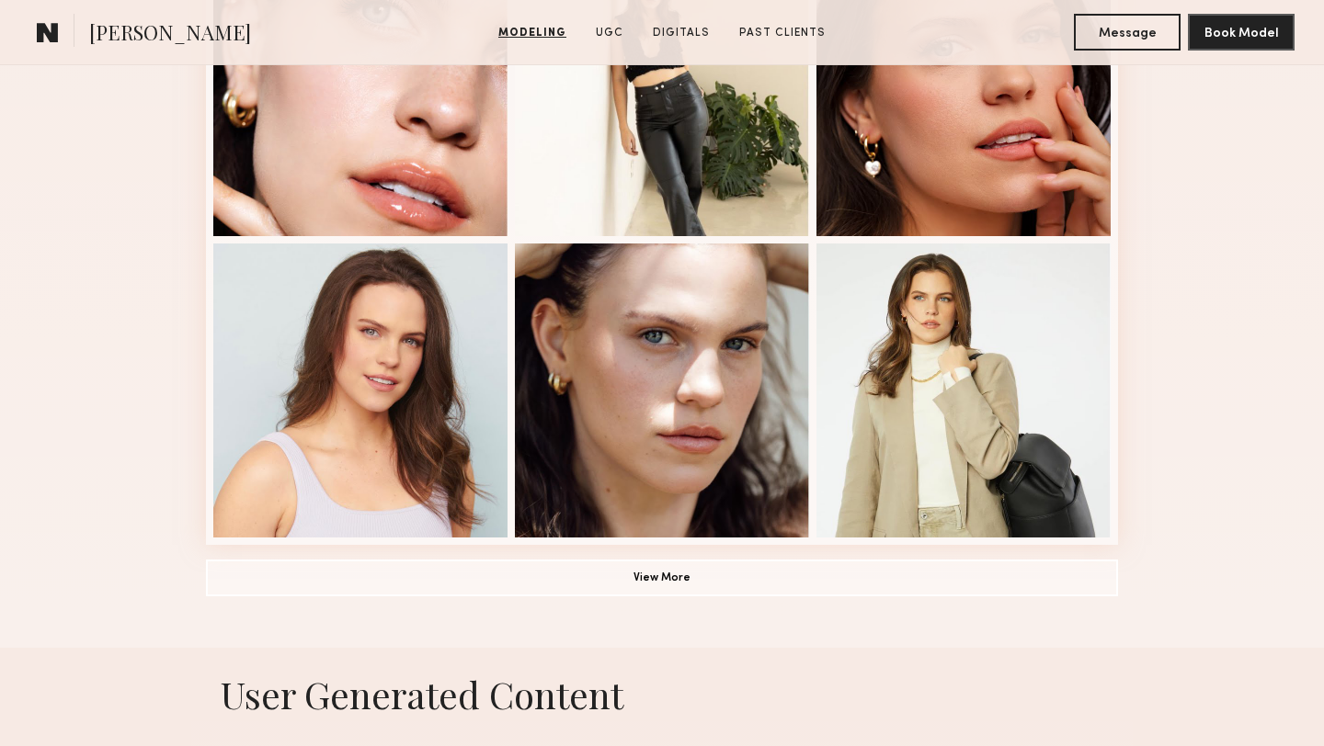
scroll to position [1209, 0]
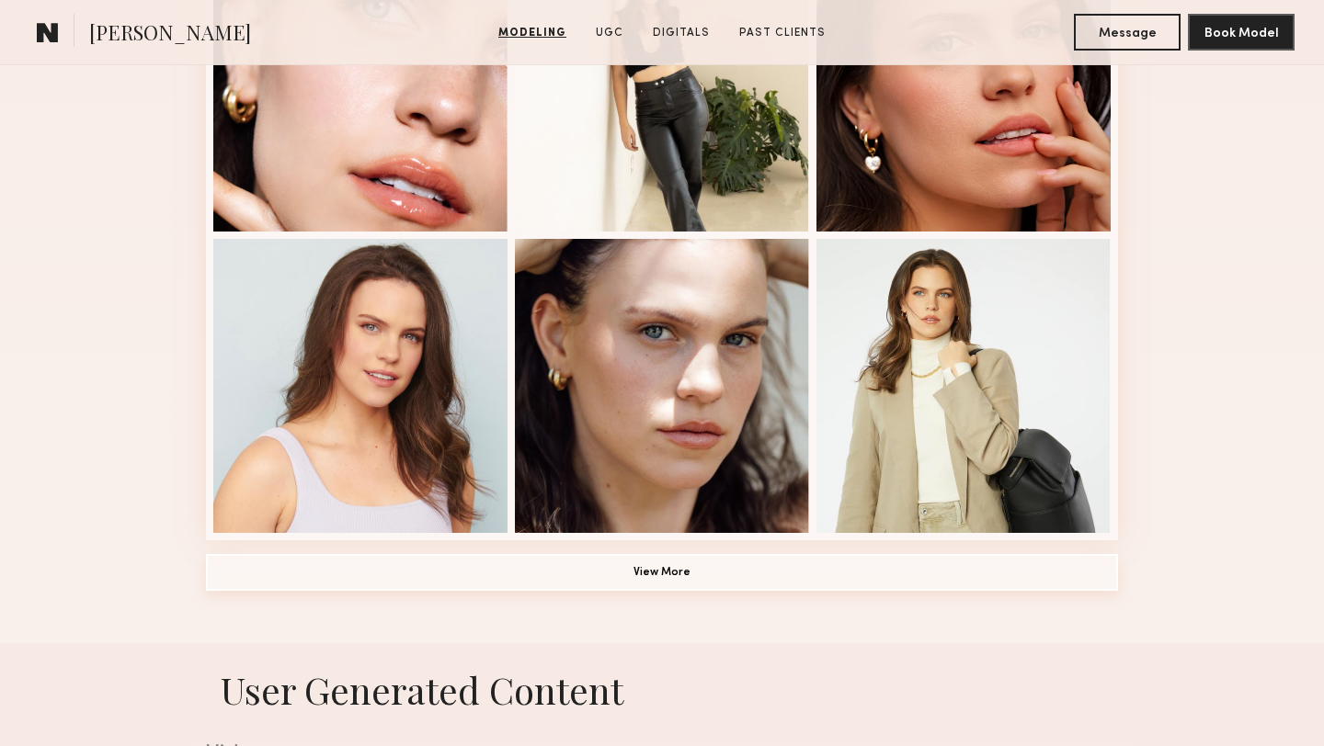
click at [290, 586] on button "View More" at bounding box center [662, 572] width 912 height 37
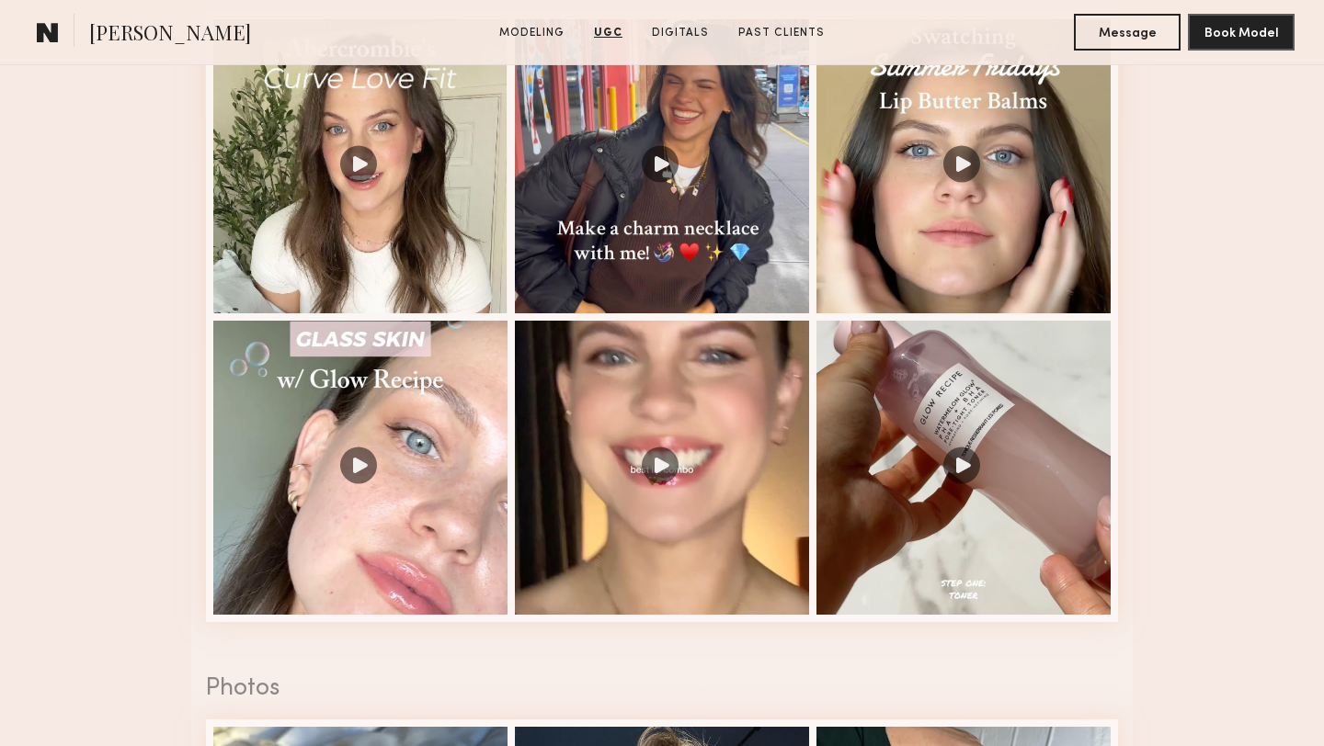
scroll to position [3155, 0]
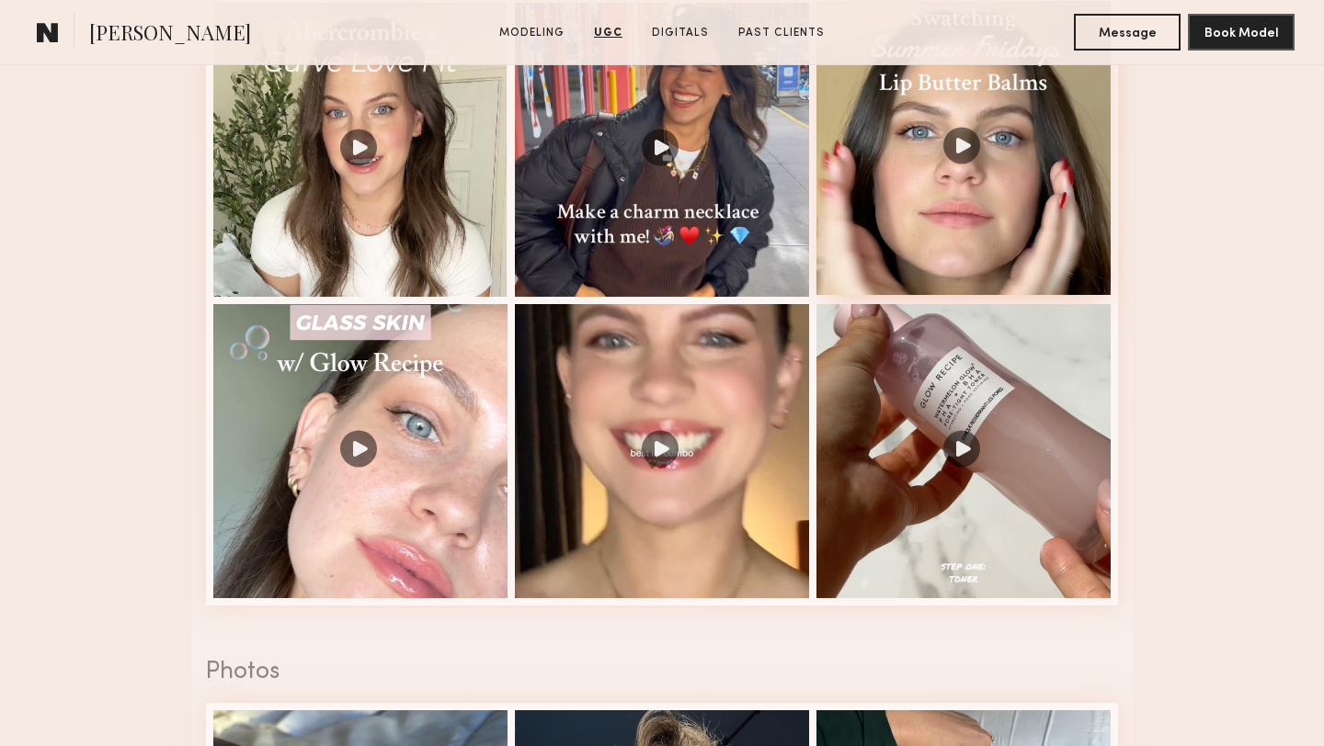
click at [903, 211] on div at bounding box center [963, 148] width 294 height 294
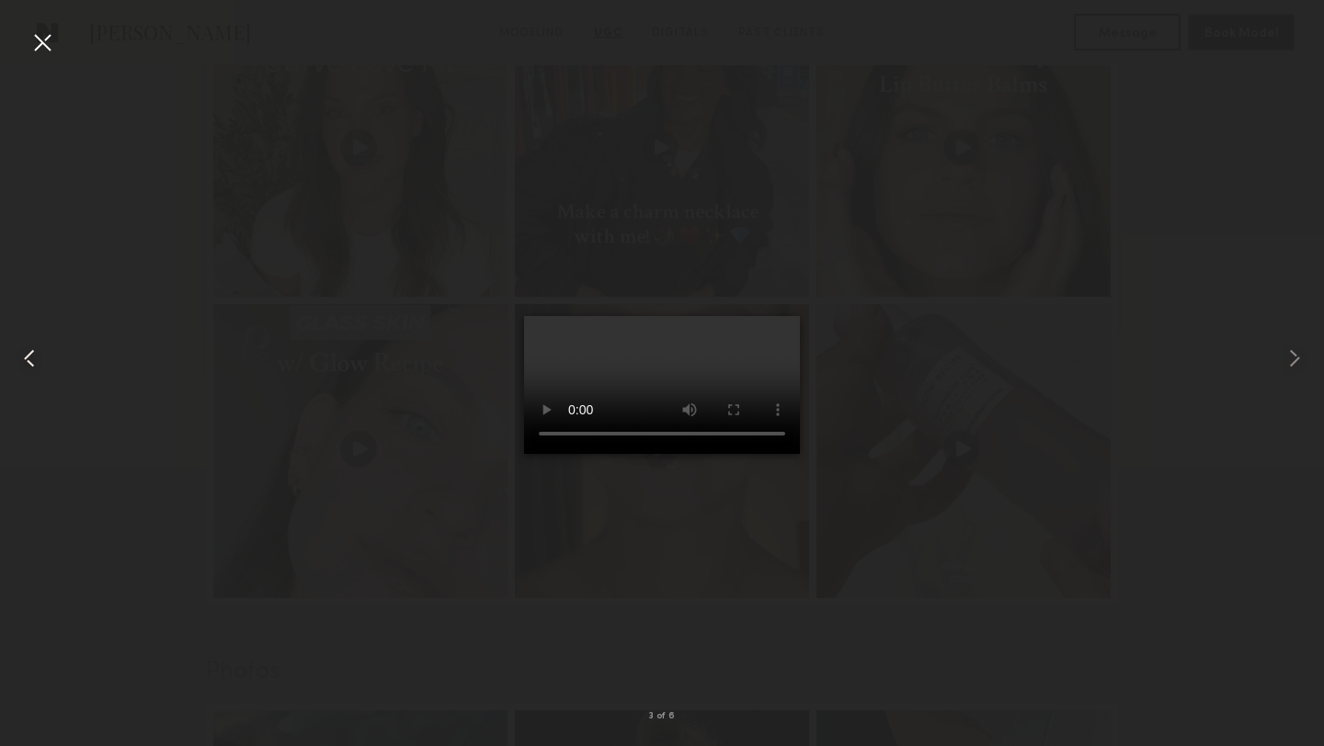
click at [24, 359] on common-icon at bounding box center [29, 358] width 29 height 29
click at [40, 51] on div at bounding box center [42, 42] width 29 height 29
